Goal: Task Accomplishment & Management: Use online tool/utility

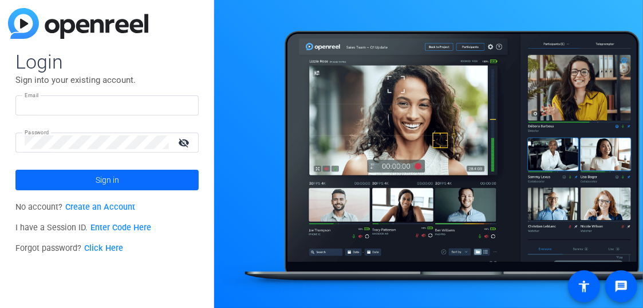
type input "[PERSON_NAME][EMAIL_ADDRESS][DOMAIN_NAME]"
click at [120, 185] on span at bounding box center [106, 179] width 183 height 27
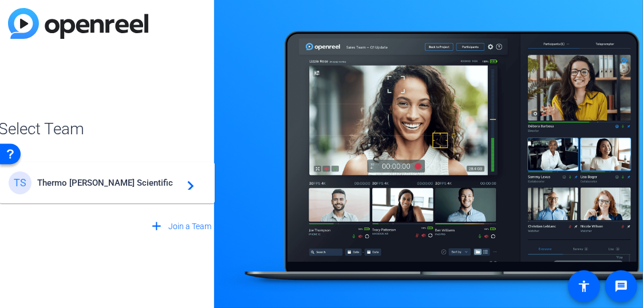
click at [120, 185] on span "Thermo [PERSON_NAME] Scientific" at bounding box center [108, 183] width 143 height 10
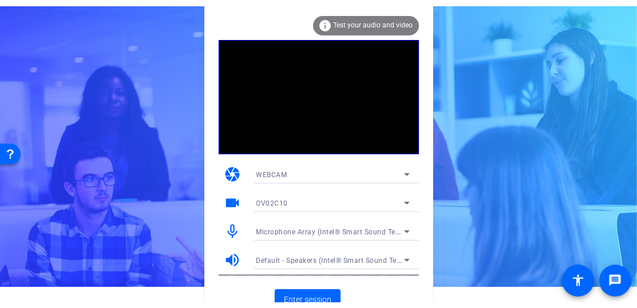
scroll to position [21, 0]
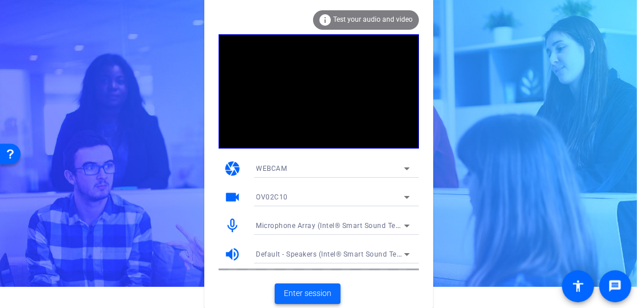
click at [304, 293] on span "Enter session" at bounding box center [307, 294] width 47 height 12
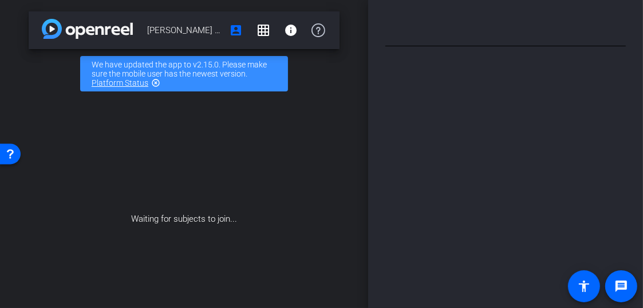
type input "[PERSON_NAME] [PERSON_NAME][GEOGRAPHIC_DATA][PERSON_NAME] Message"
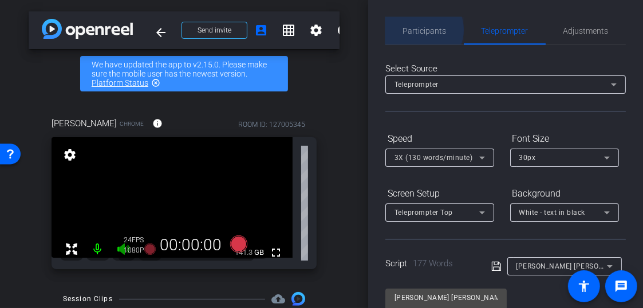
click at [419, 30] on span "Participants" at bounding box center [424, 31] width 43 height 8
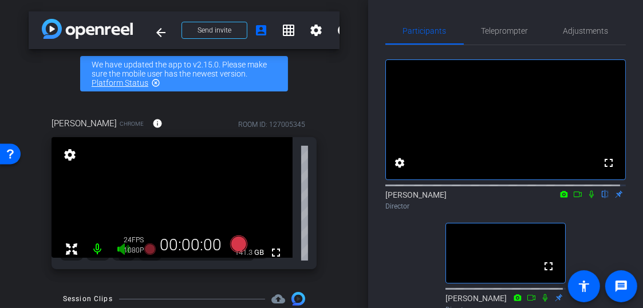
click at [586, 199] on icon at bounding box center [590, 195] width 9 height 8
click at [316, 31] on mat-icon "settings" at bounding box center [316, 30] width 14 height 14
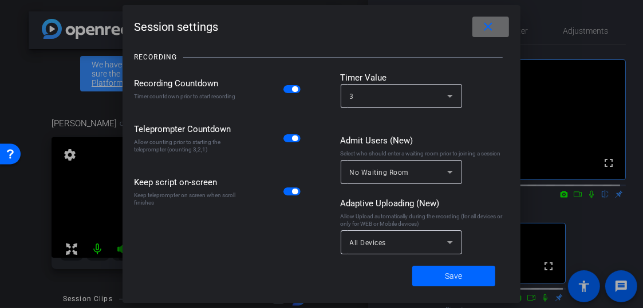
click at [484, 32] on mat-icon "close" at bounding box center [488, 27] width 14 height 14
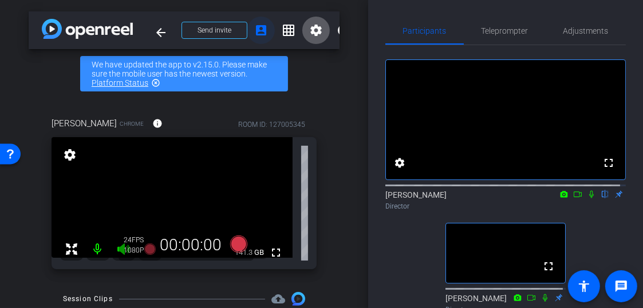
click at [263, 28] on mat-icon "account_box" at bounding box center [261, 30] width 14 height 14
click at [621, 285] on mat-icon "message" at bounding box center [621, 287] width 14 height 14
click at [623, 280] on mat-icon "message" at bounding box center [621, 287] width 14 height 14
click at [586, 199] on icon at bounding box center [590, 195] width 9 height 8
